Goal: Information Seeking & Learning: Learn about a topic

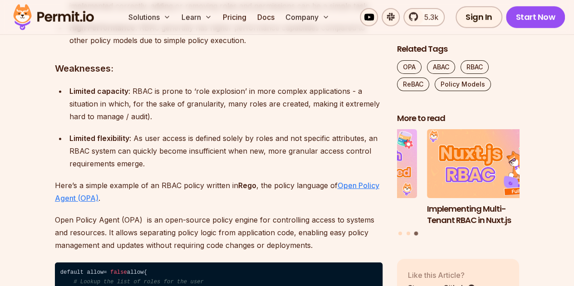
click at [77, 203] on u "Open Policy Agent (OPA)" at bounding box center [217, 192] width 324 height 22
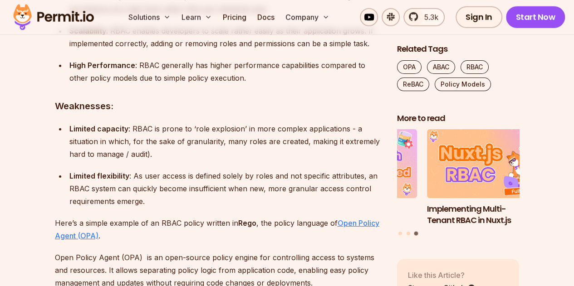
scroll to position [1333, 0]
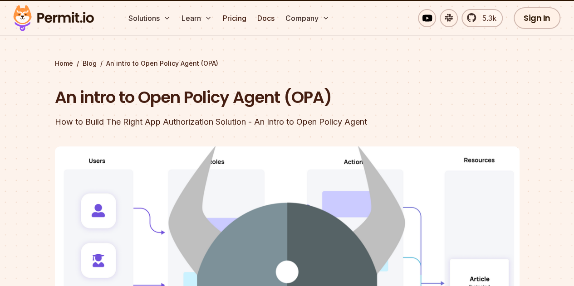
scroll to position [16, 0]
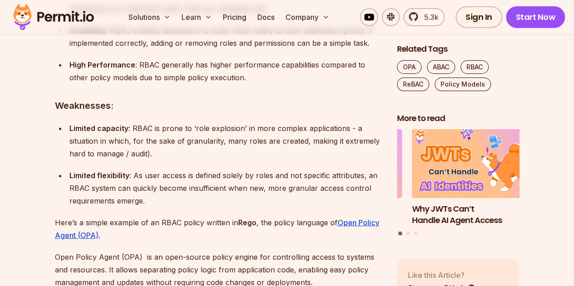
click at [198, 160] on p "Limited capacity : RBAC is prone to ‘role explosion’ in more complex applicatio…" at bounding box center [225, 141] width 313 height 38
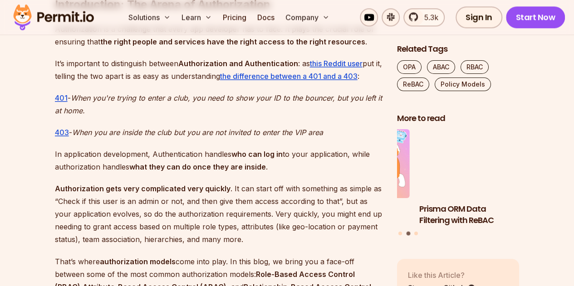
scroll to position [585, 0]
